Goal: Communication & Community: Share content

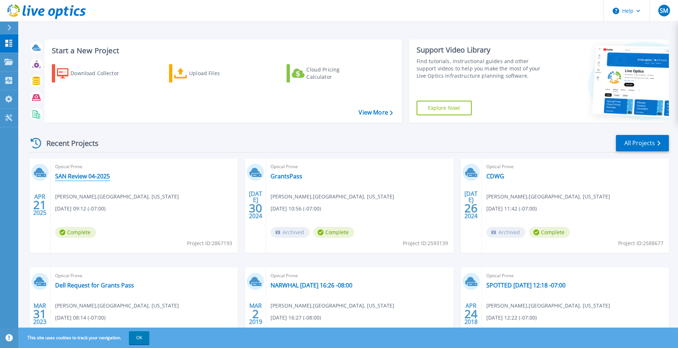
click at [87, 175] on link "SAN Review 04-2025" at bounding box center [82, 176] width 55 height 7
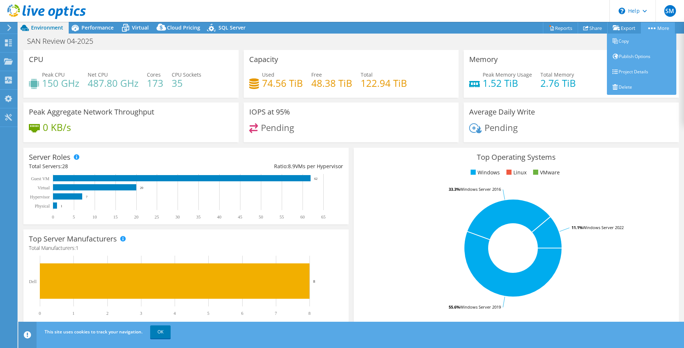
click at [652, 26] on link "More" at bounding box center [657, 27] width 34 height 11
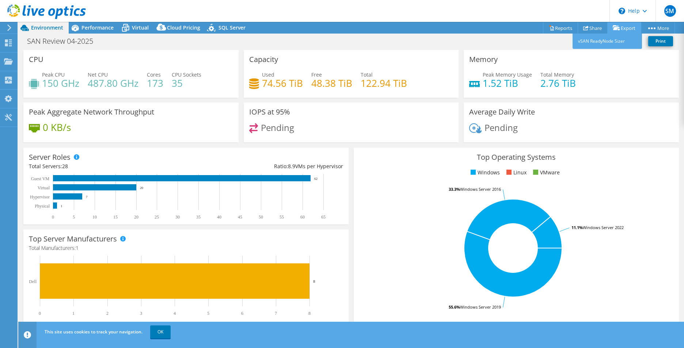
click at [627, 30] on link "Export" at bounding box center [624, 27] width 34 height 11
click at [348, 19] on header "SM End User Scott Martinez smartinez@grantspassoregon.gov GRANTS PASS, OREGON M…" at bounding box center [342, 11] width 684 height 22
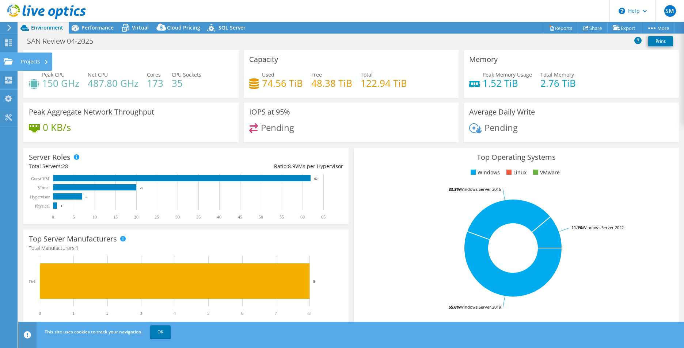
click at [10, 63] on use at bounding box center [8, 61] width 9 height 6
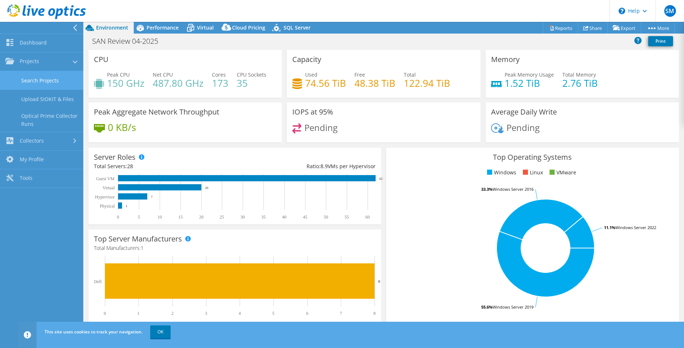
click at [28, 79] on link "Search Projects" at bounding box center [41, 80] width 83 height 19
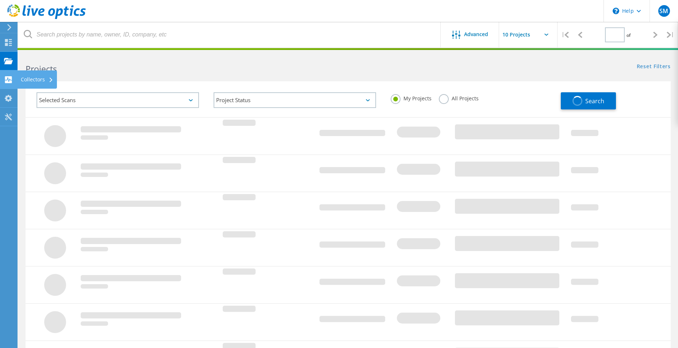
type input "1"
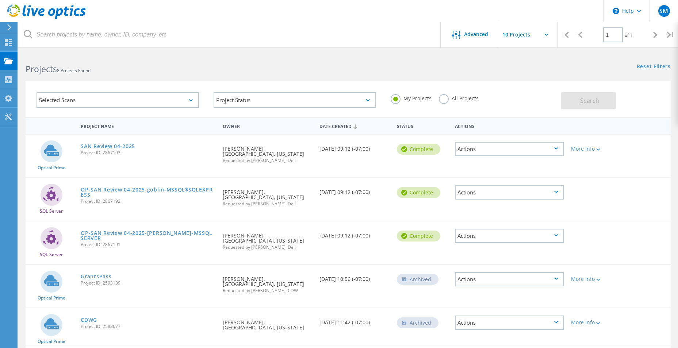
click at [560, 148] on div "Actions" at bounding box center [509, 149] width 109 height 14
click at [533, 157] on div "Share" at bounding box center [509, 154] width 107 height 11
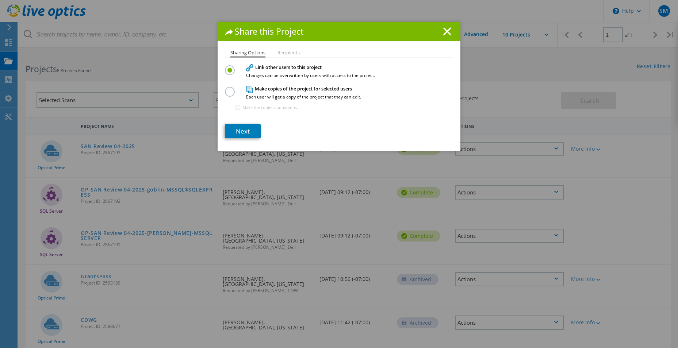
click at [227, 89] on label at bounding box center [231, 88] width 13 height 2
click at [0, 0] on input "radio" at bounding box center [0, 0] width 0 height 0
click at [248, 131] on link "Next" at bounding box center [243, 131] width 36 height 14
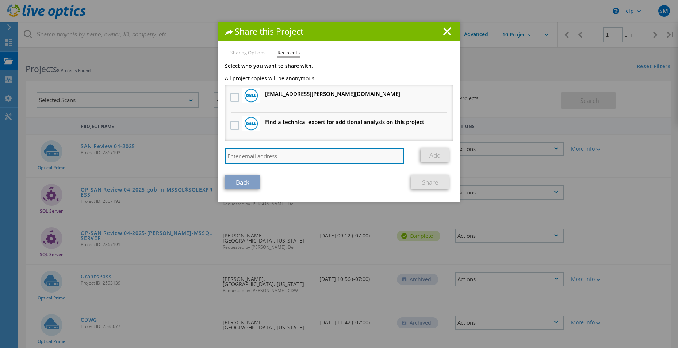
click at [242, 155] on input "search" at bounding box center [314, 156] width 179 height 16
click at [242, 157] on input "search" at bounding box center [314, 156] width 179 height 16
click at [246, 155] on input "search" at bounding box center [314, 156] width 179 height 16
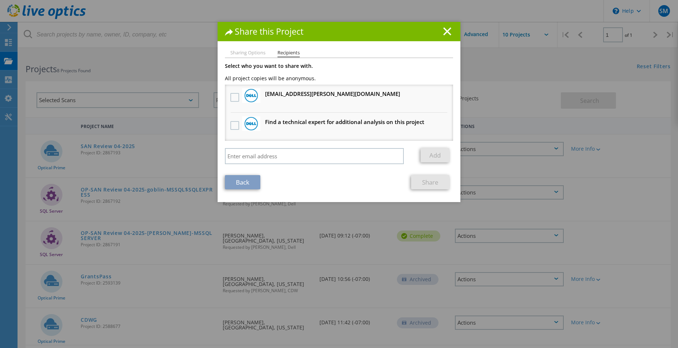
click at [238, 53] on li "Sharing Options" at bounding box center [247, 53] width 35 height 6
click at [242, 50] on li "Sharing Options" at bounding box center [247, 53] width 35 height 6
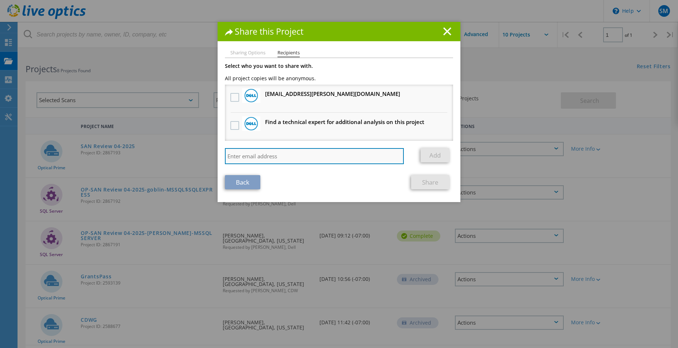
click at [301, 158] on input "search" at bounding box center [314, 156] width 179 height 16
type input "t"
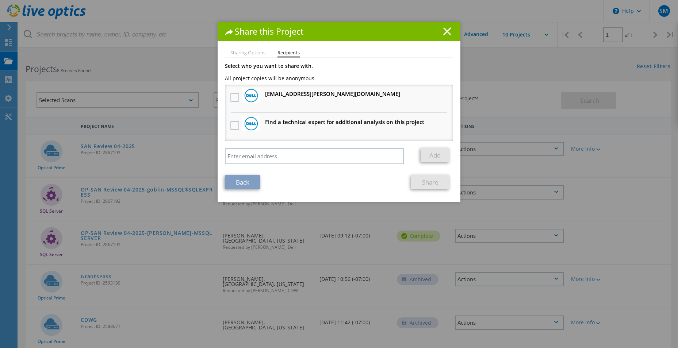
click at [443, 31] on icon at bounding box center [447, 31] width 8 height 8
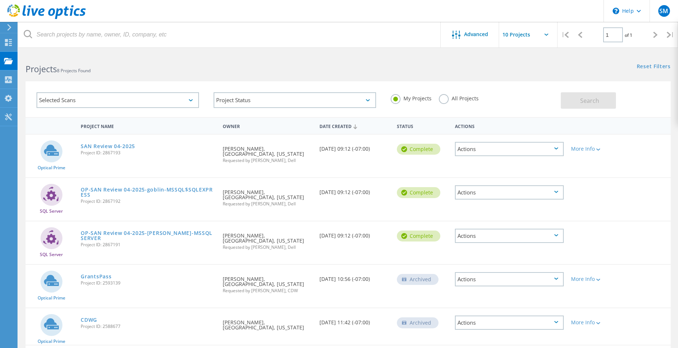
click at [509, 150] on div "Actions" at bounding box center [509, 149] width 109 height 14
click at [671, 143] on div "Project Name Owner Date Created Status Actions Optical Prime SAN Review 04-2025…" at bounding box center [348, 299] width 660 height 365
click at [590, 148] on div "More Info" at bounding box center [593, 148] width 44 height 5
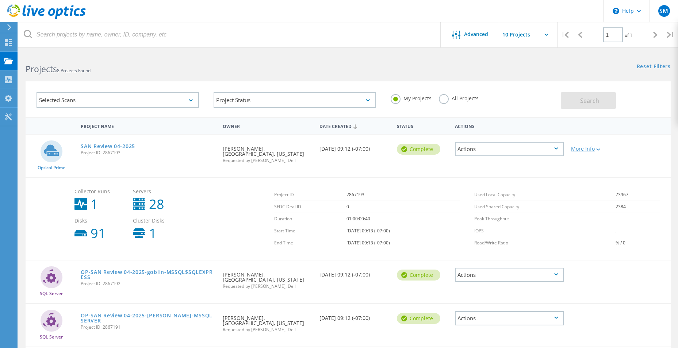
click at [598, 147] on lo-svg-helper at bounding box center [597, 149] width 5 height 6
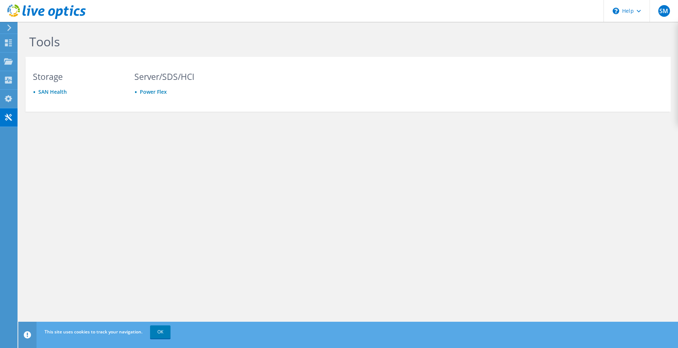
click at [8, 28] on icon at bounding box center [9, 27] width 5 height 7
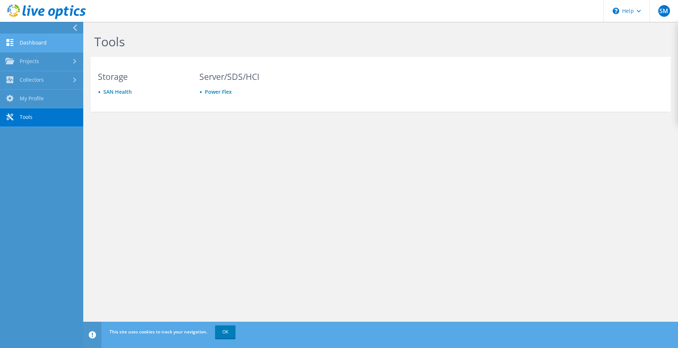
click at [37, 41] on link "Dashboard" at bounding box center [41, 43] width 83 height 19
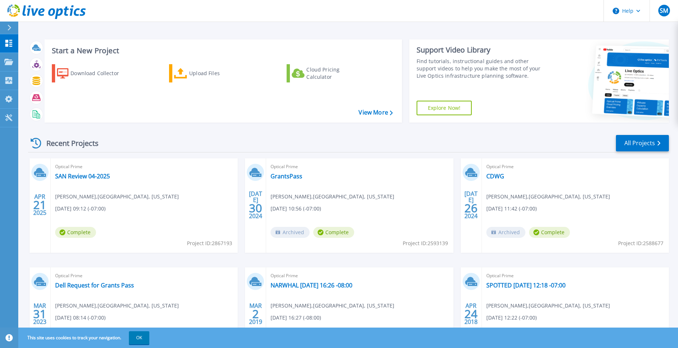
click at [454, 142] on div "Recent Projects All Projects" at bounding box center [348, 143] width 641 height 18
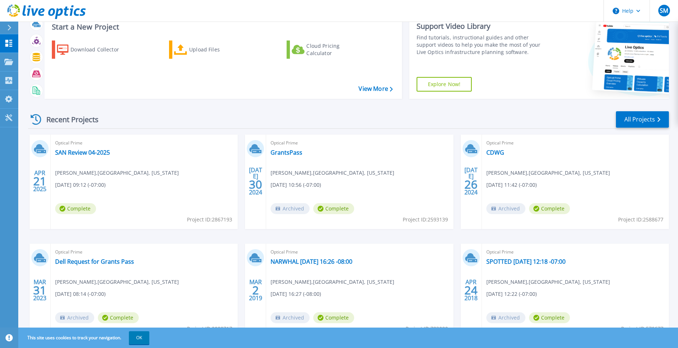
scroll to position [37, 0]
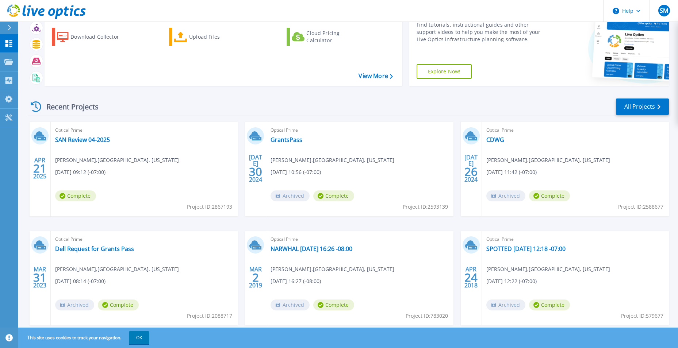
click at [157, 186] on div "Optical Prime SAN Review 04-2025 Scott Martinez , GRANTS PASS, OREGON 04/21/202…" at bounding box center [144, 169] width 187 height 95
drag, startPoint x: 157, startPoint y: 187, endPoint x: 94, endPoint y: 139, distance: 79.7
click at [94, 139] on link "SAN Review 04-2025" at bounding box center [82, 139] width 55 height 7
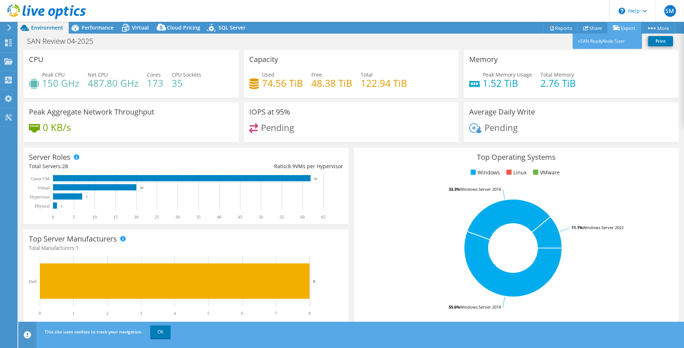
click at [622, 28] on link "Export" at bounding box center [624, 27] width 34 height 11
click at [613, 39] on link "vSAN ReadyNode Sizer" at bounding box center [606, 41] width 69 height 15
click at [561, 27] on link "Reports" at bounding box center [560, 27] width 35 height 11
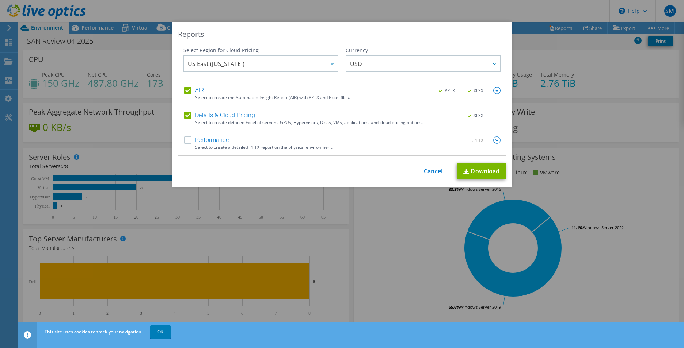
click at [433, 175] on link "Cancel" at bounding box center [433, 171] width 19 height 7
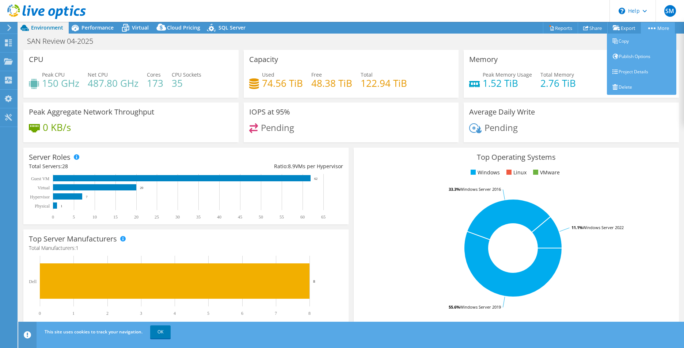
click at [654, 26] on link "More" at bounding box center [657, 27] width 34 height 11
click at [646, 41] on link "Copy" at bounding box center [640, 41] width 69 height 15
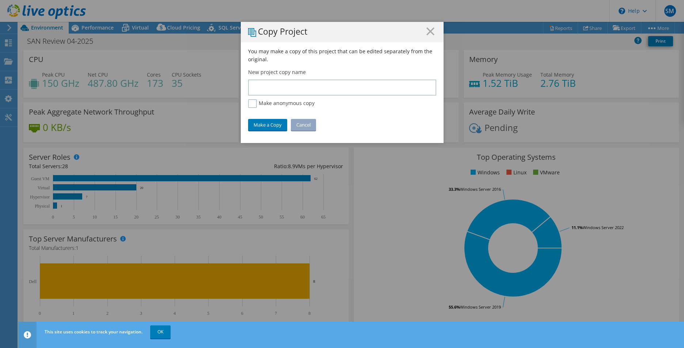
click at [428, 31] on line at bounding box center [429, 31] width 7 height 7
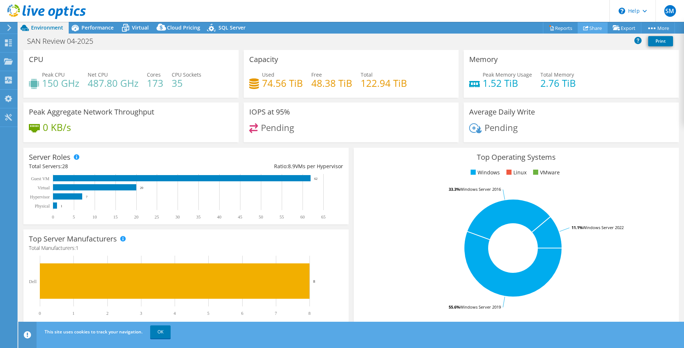
click at [590, 27] on link "Share" at bounding box center [592, 27] width 30 height 11
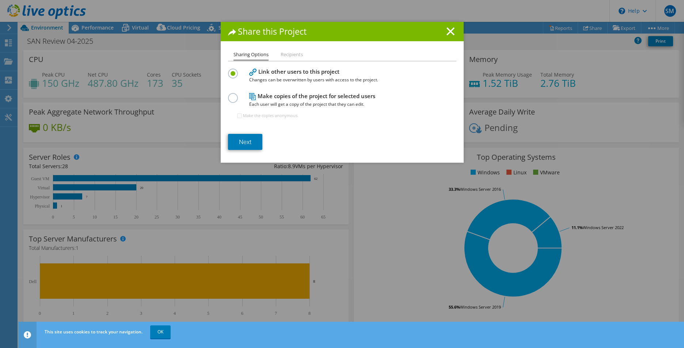
click at [307, 100] on h4 "Make copies of the project for selected users Each user will get a copy of the …" at bounding box center [340, 100] width 183 height 16
drag, startPoint x: 294, startPoint y: 51, endPoint x: 291, endPoint y: 56, distance: 5.8
click at [292, 55] on li "Recipients" at bounding box center [291, 54] width 22 height 9
click at [230, 95] on label at bounding box center [234, 94] width 13 height 2
click at [0, 0] on input "radio" at bounding box center [0, 0] width 0 height 0
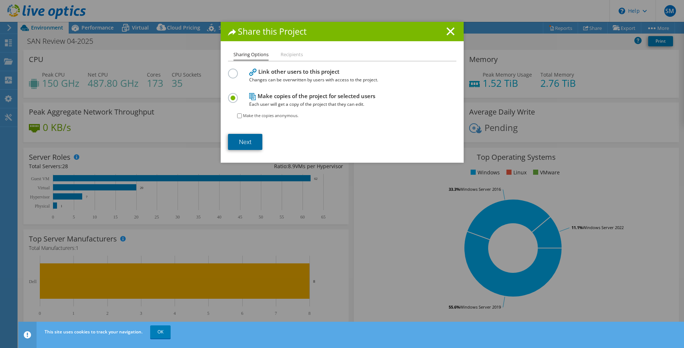
click at [242, 137] on link "Next" at bounding box center [245, 142] width 34 height 16
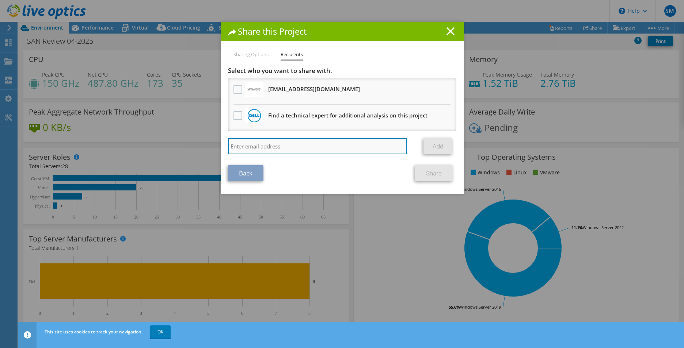
click at [270, 150] on input "search" at bounding box center [317, 146] width 179 height 16
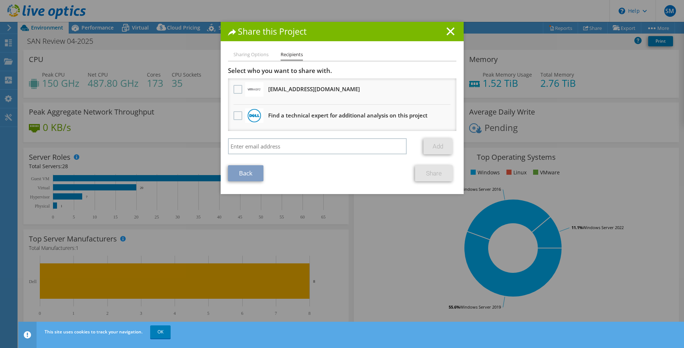
click at [445, 27] on div "Share this Project" at bounding box center [342, 31] width 243 height 19
click at [447, 30] on line at bounding box center [450, 31] width 7 height 7
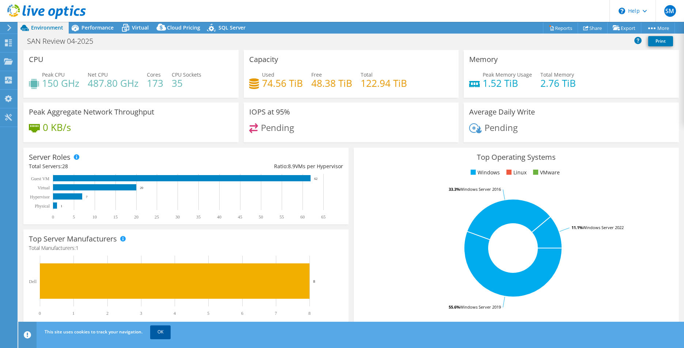
click at [152, 334] on link "OK" at bounding box center [160, 332] width 20 height 13
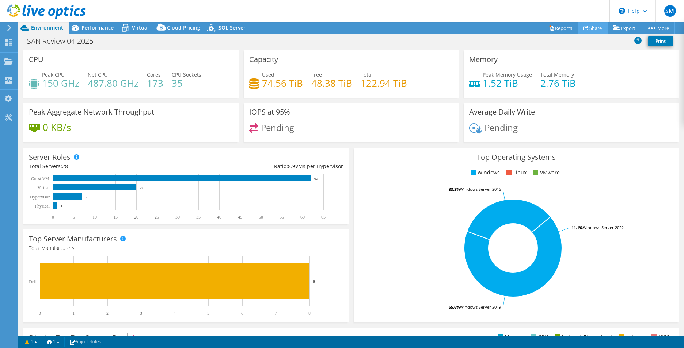
click at [594, 28] on link "Share" at bounding box center [592, 27] width 30 height 11
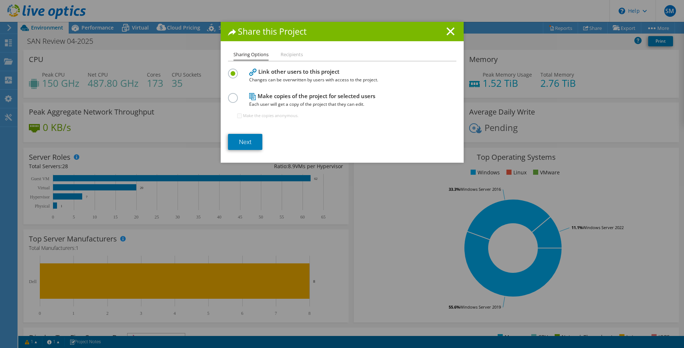
click at [250, 100] on icon at bounding box center [252, 96] width 7 height 7
click at [228, 95] on label at bounding box center [234, 94] width 13 height 2
click at [0, 0] on input "radio" at bounding box center [0, 0] width 0 height 0
click at [290, 55] on li "Recipients" at bounding box center [291, 54] width 22 height 9
click at [244, 139] on link "Next" at bounding box center [245, 142] width 34 height 16
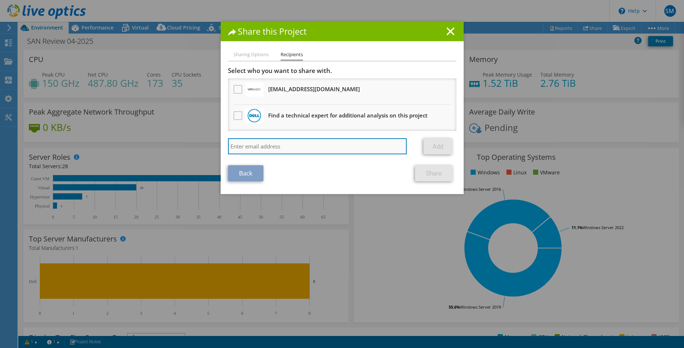
click at [244, 148] on input "search" at bounding box center [317, 146] width 179 height 16
type input "tyler.leedy@cdwg.com"
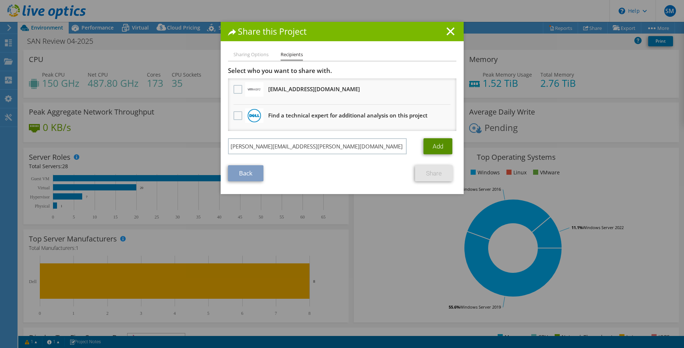
click at [437, 149] on link "Add" at bounding box center [437, 146] width 29 height 16
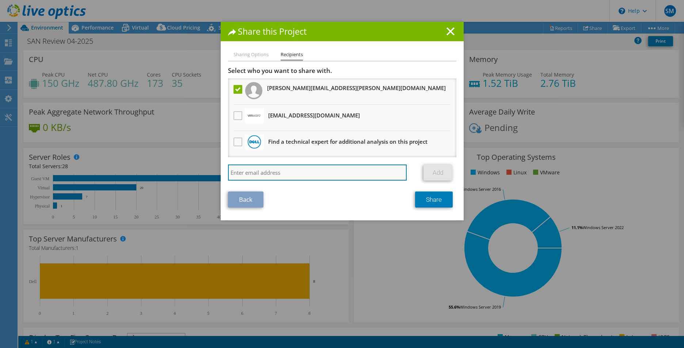
click at [299, 171] on input "search" at bounding box center [317, 173] width 179 height 16
click at [286, 172] on input "search" at bounding box center [317, 173] width 179 height 16
paste input "zachfer@cdwg.com"
type input "zachfer@cdwg.com"
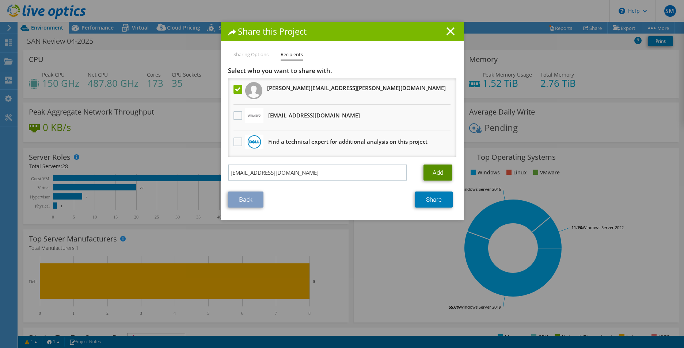
click at [430, 172] on link "Add" at bounding box center [437, 173] width 29 height 16
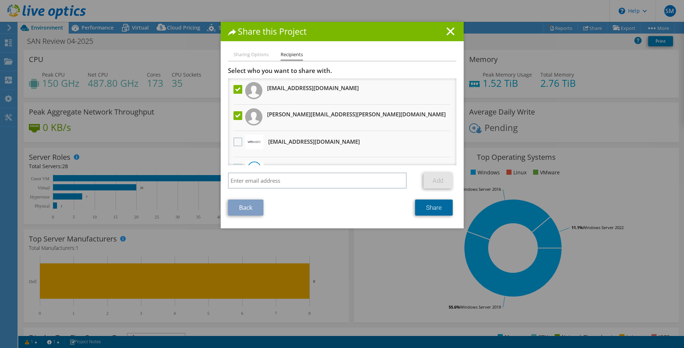
click at [436, 209] on link "Share" at bounding box center [434, 208] width 38 height 16
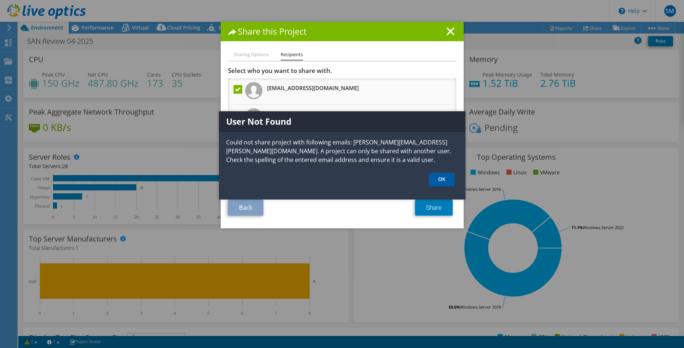
click at [439, 180] on link "OK" at bounding box center [442, 180] width 26 height 14
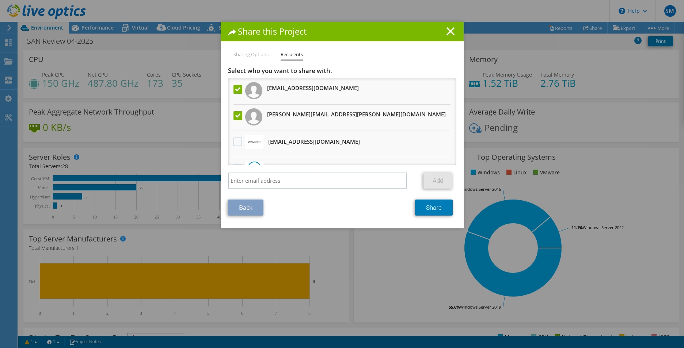
click at [234, 116] on label at bounding box center [238, 115] width 11 height 9
click at [0, 0] on input "checkbox" at bounding box center [0, 0] width 0 height 0
click at [429, 209] on link "Share" at bounding box center [434, 208] width 38 height 16
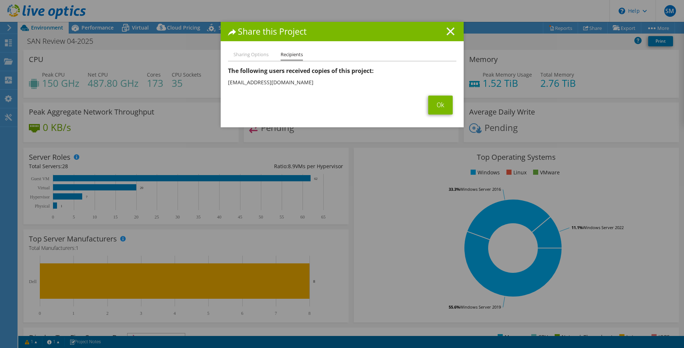
click at [448, 33] on icon at bounding box center [450, 31] width 8 height 8
